Goal: Task Accomplishment & Management: Manage account settings

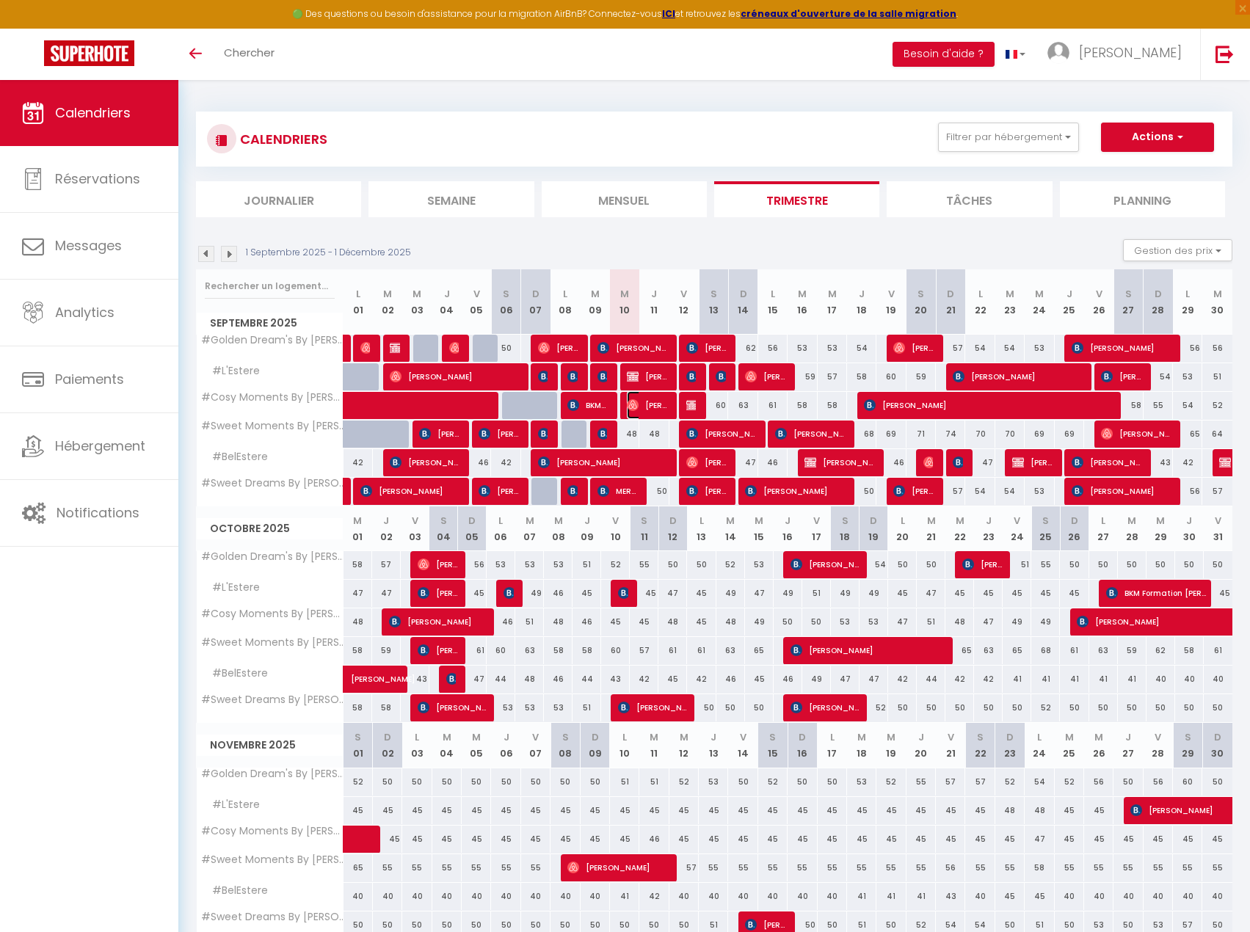
click at [638, 400] on img at bounding box center [633, 405] width 12 height 12
select select "OK"
select select "0"
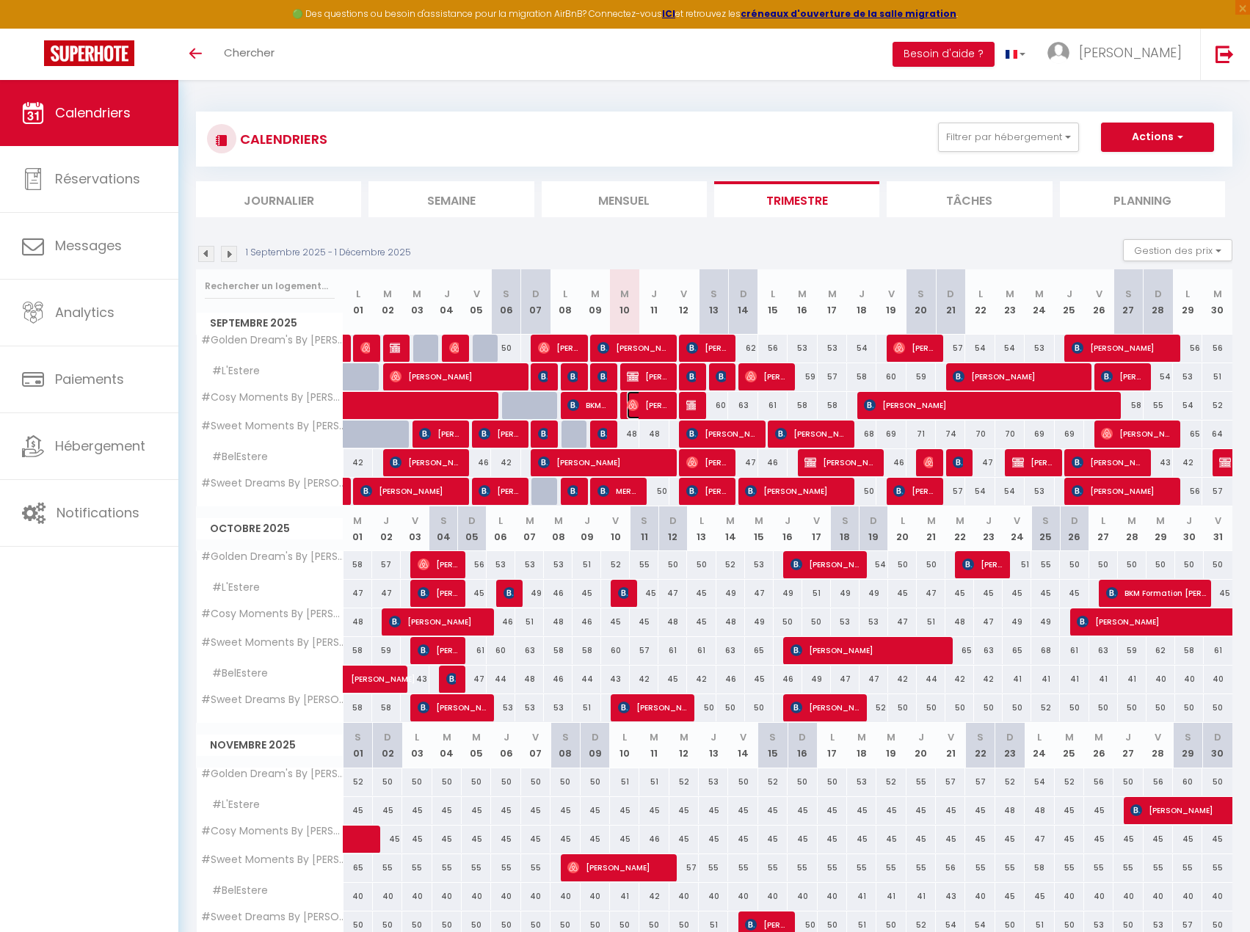
select select "1"
select select
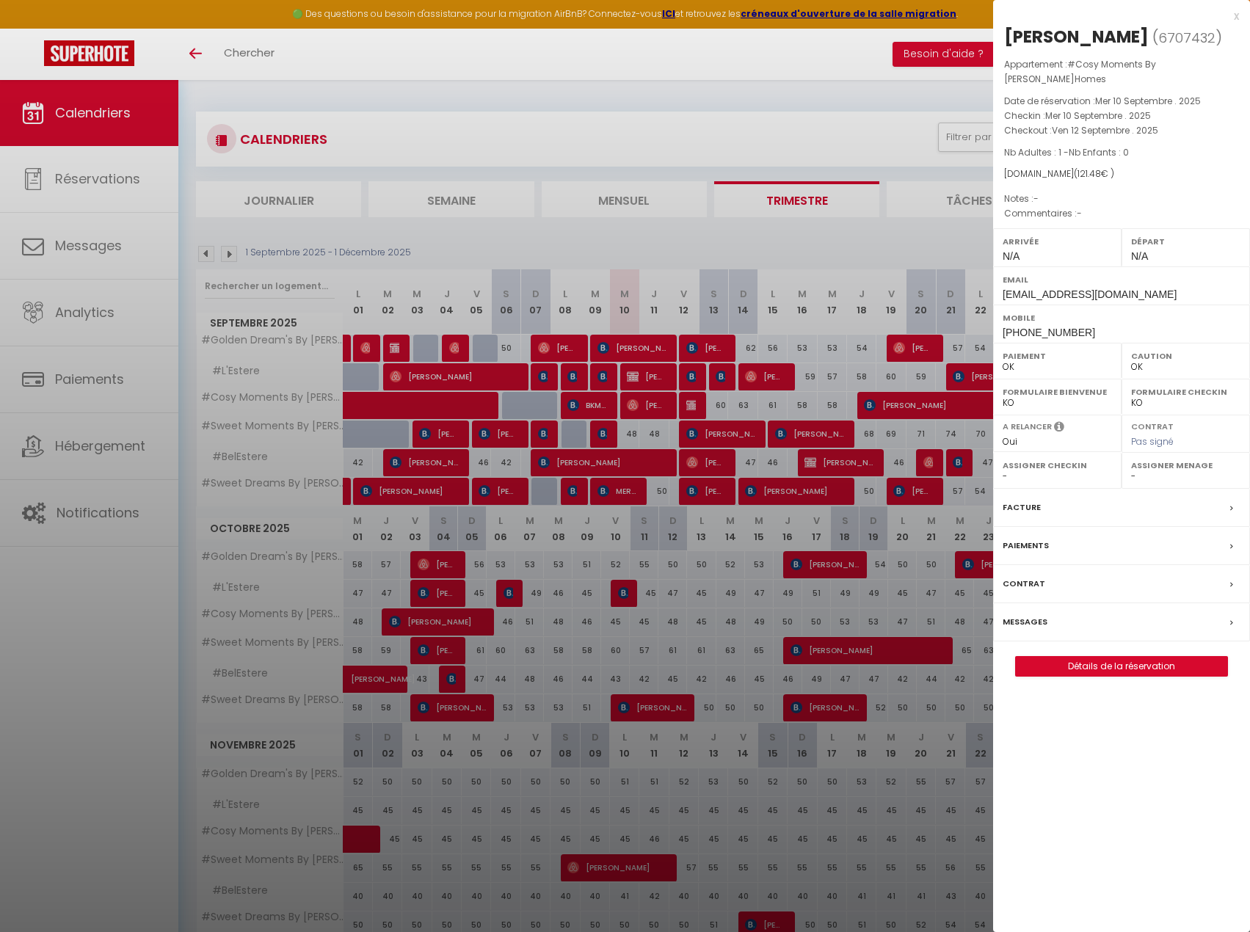
click at [637, 401] on div at bounding box center [625, 466] width 1250 height 932
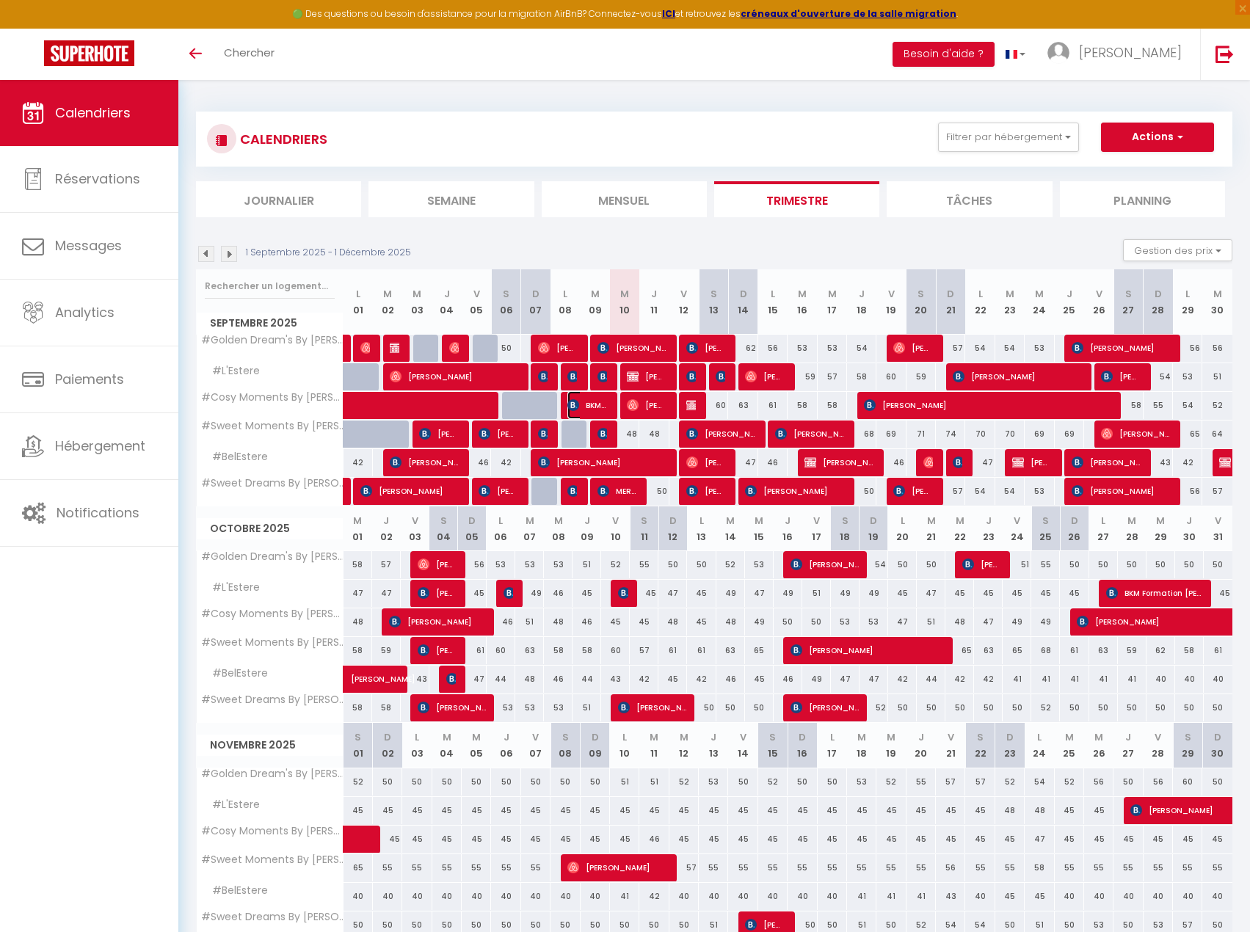
click at [600, 408] on span "BKM Formation [PERSON_NAME]" at bounding box center [586, 405] width 39 height 28
select select "KO"
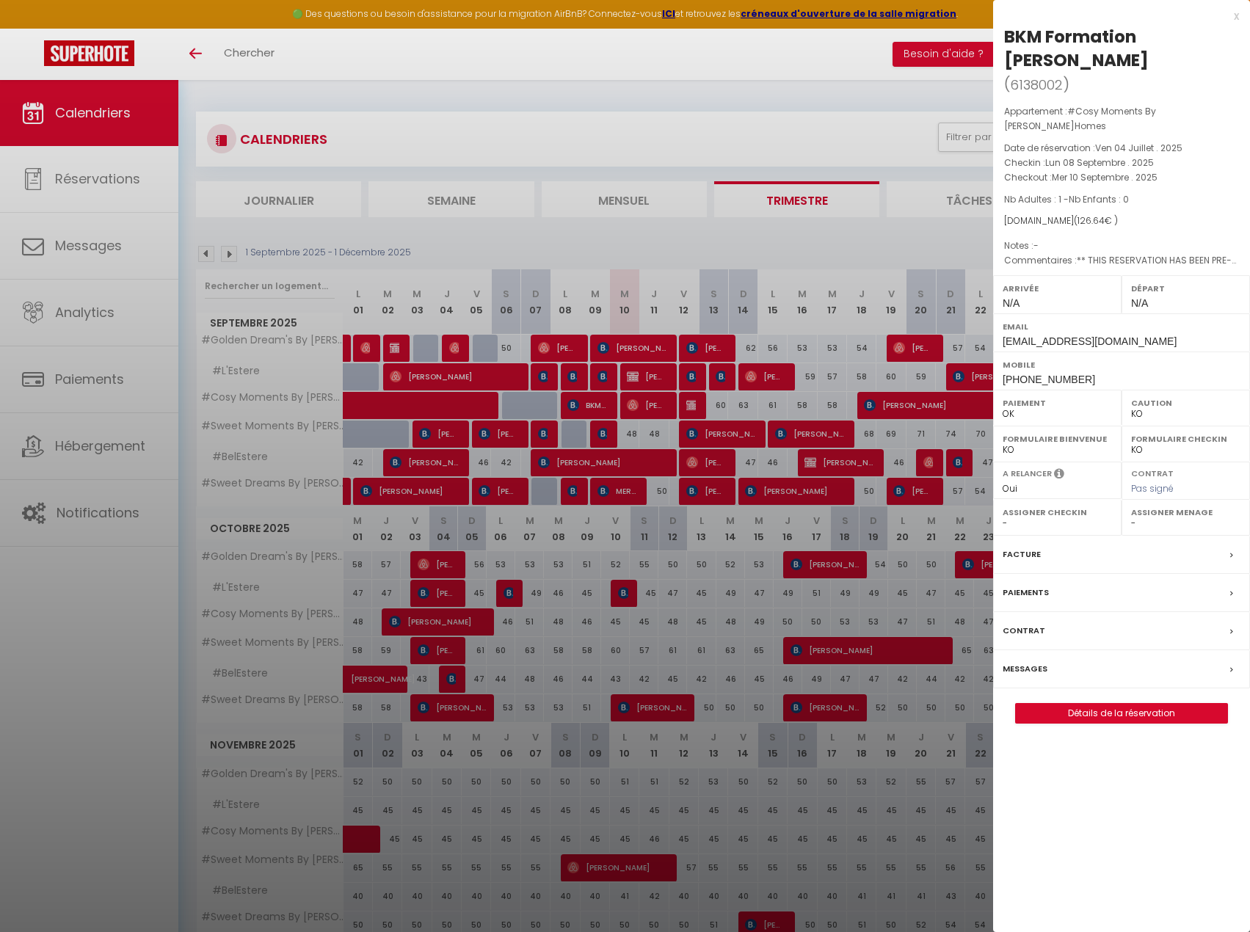
click at [652, 403] on div at bounding box center [625, 466] width 1250 height 932
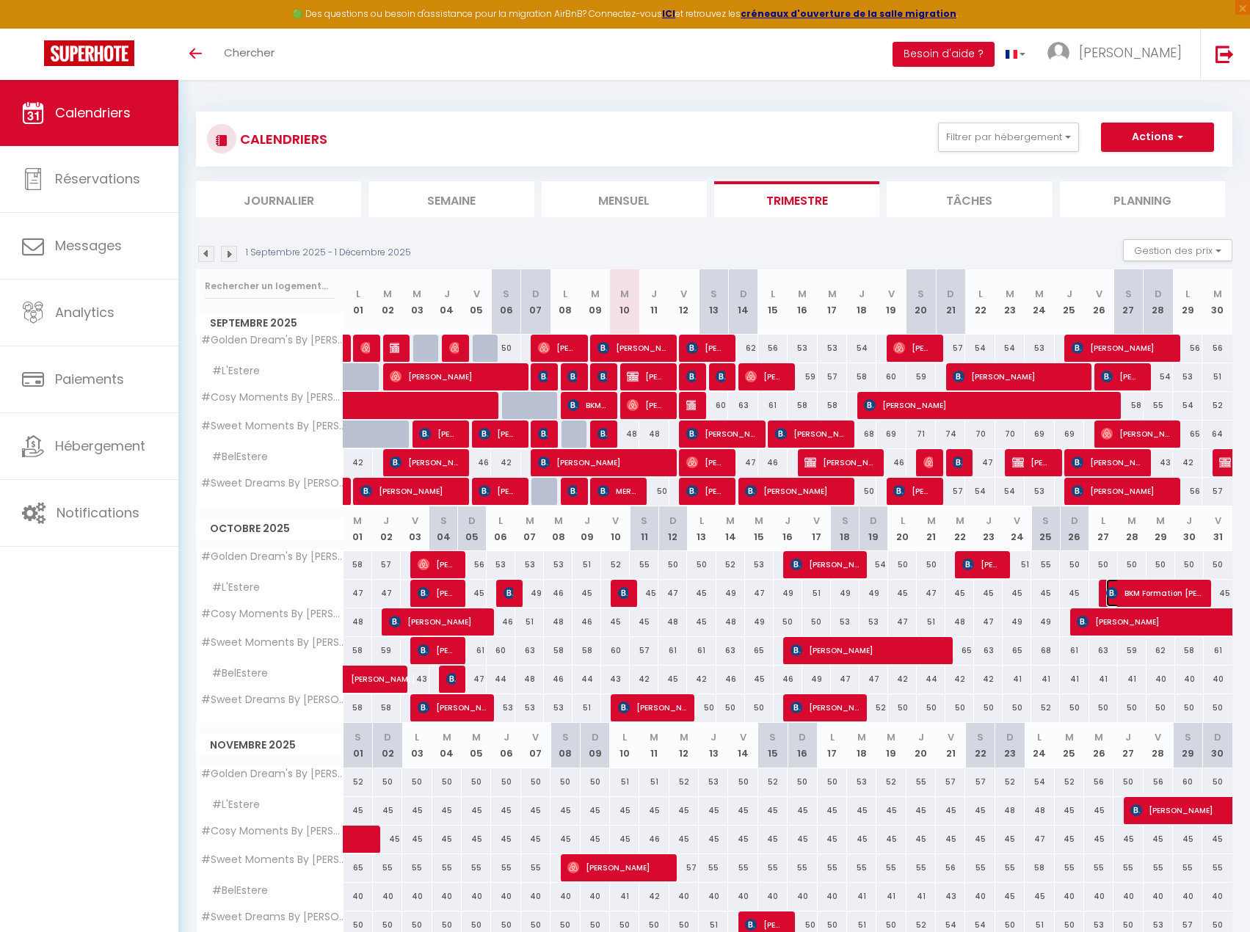
click at [1169, 585] on span "BKM Formation [PERSON_NAME]" at bounding box center [1155, 593] width 98 height 28
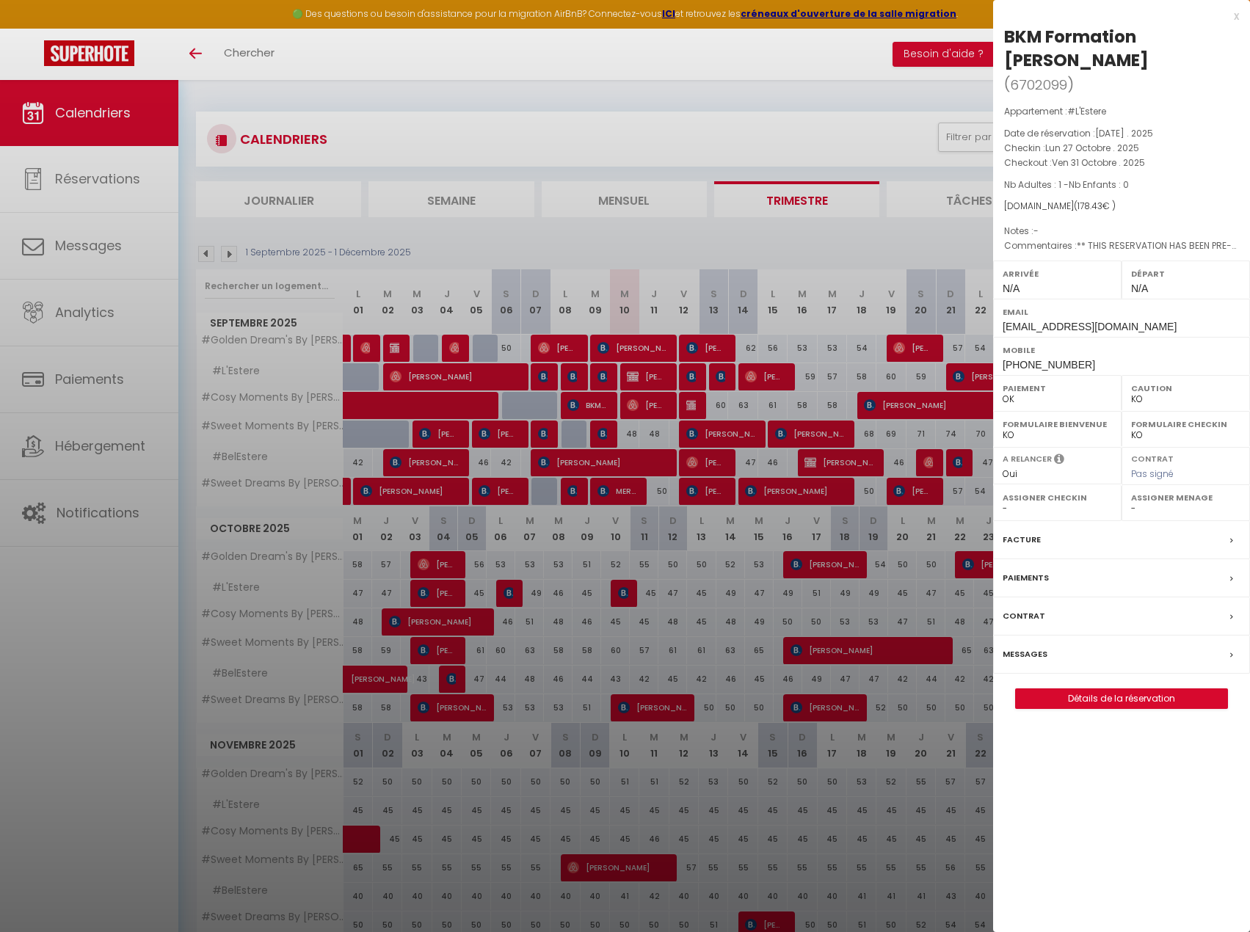
click at [901, 613] on div at bounding box center [625, 466] width 1250 height 932
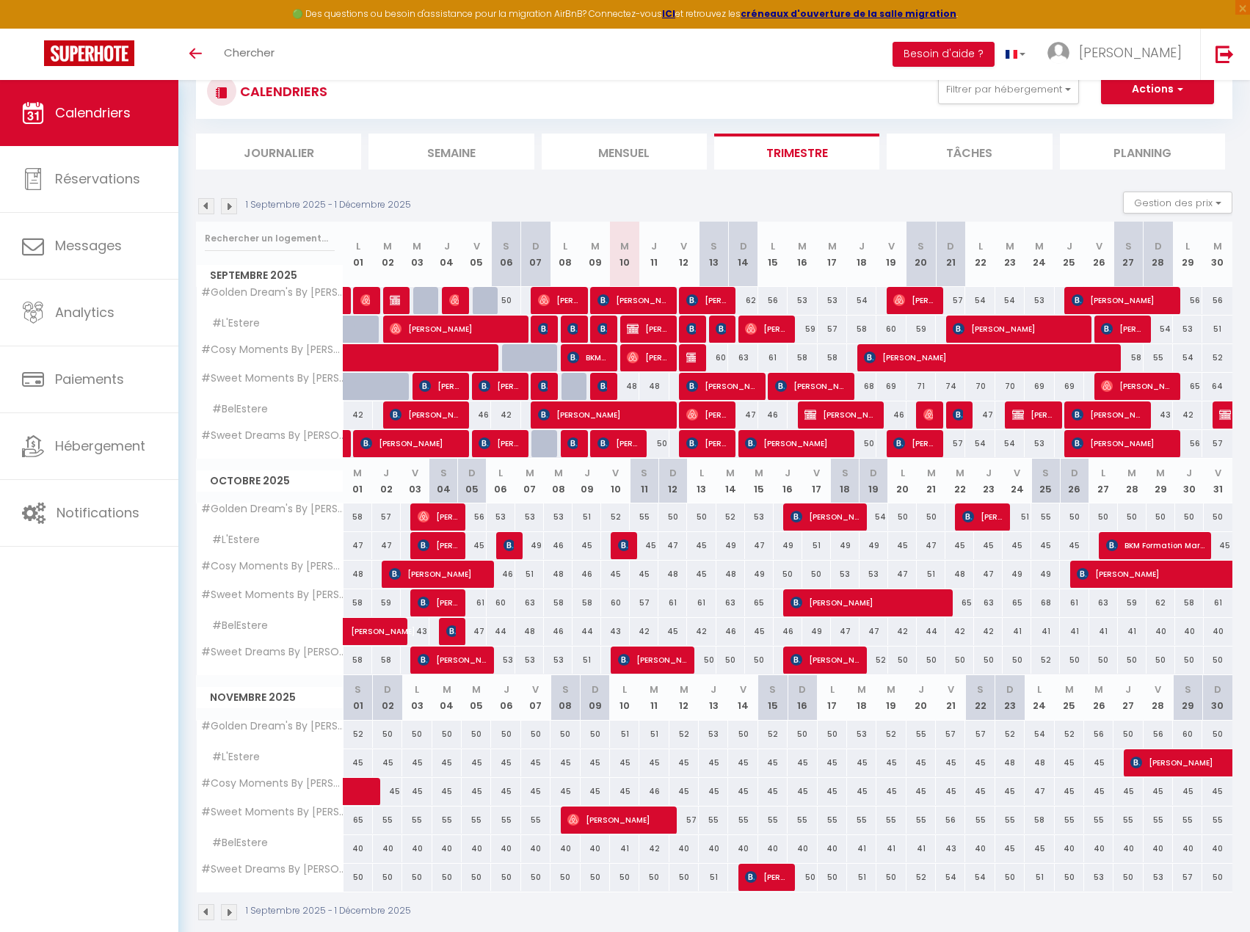
scroll to position [80, 0]
